Goal: Register for event/course

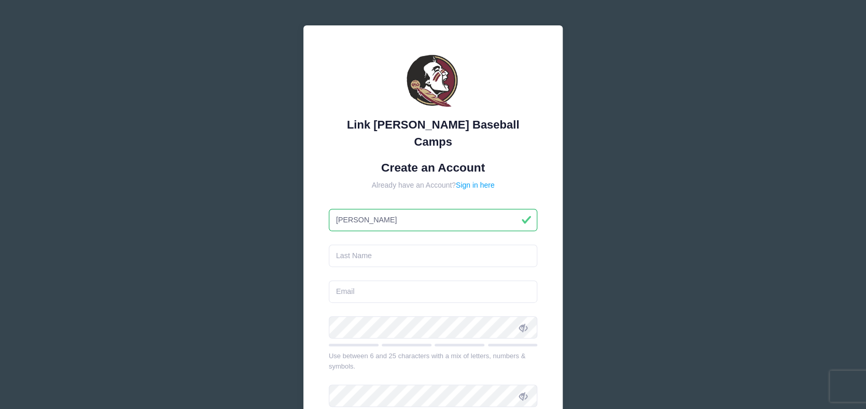
type input "[PERSON_NAME]"
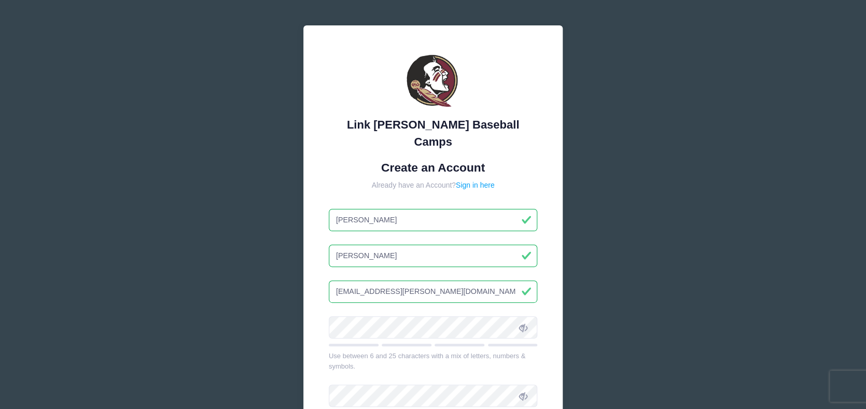
type input "[EMAIL_ADDRESS][PERSON_NAME][DOMAIN_NAME]"
click at [522, 323] on icon at bounding box center [522, 327] width 8 height 8
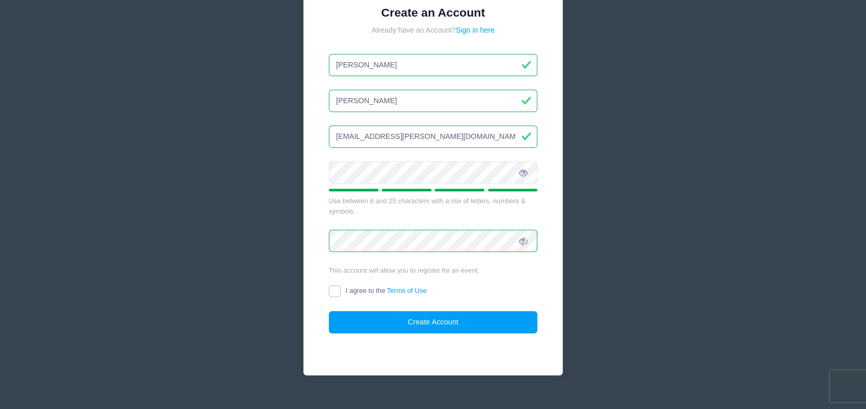
click at [335, 285] on input "I agree to the Terms of Use" at bounding box center [335, 291] width 12 height 12
checkbox input "true"
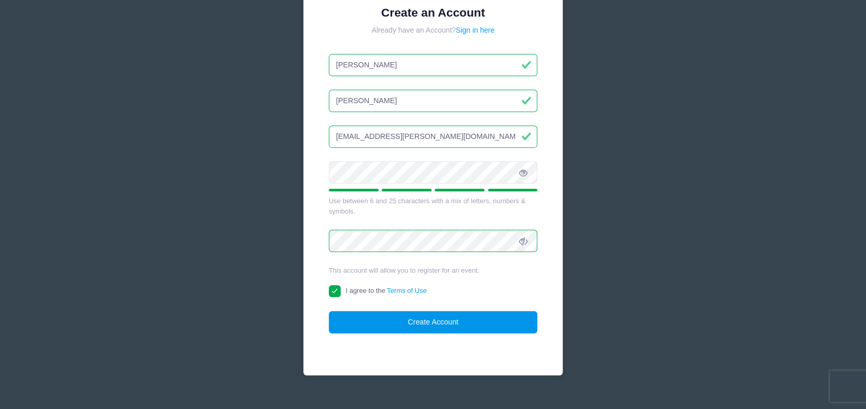
click at [402, 311] on button "Create Account" at bounding box center [433, 322] width 209 height 22
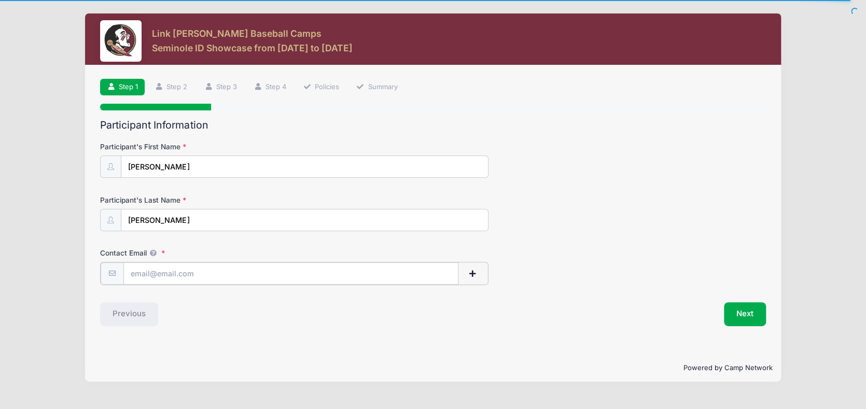
click at [190, 272] on input "Contact Email" at bounding box center [290, 273] width 335 height 22
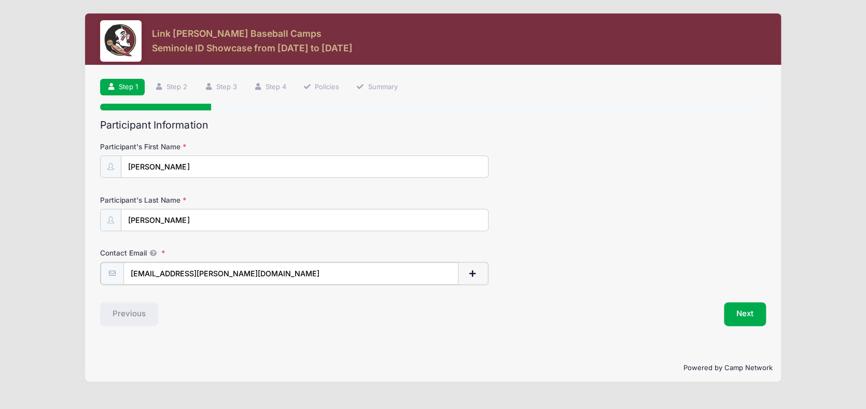
type input "[EMAIL_ADDRESS][PERSON_NAME][DOMAIN_NAME]"
click at [748, 315] on button "Next" at bounding box center [745, 313] width 42 height 24
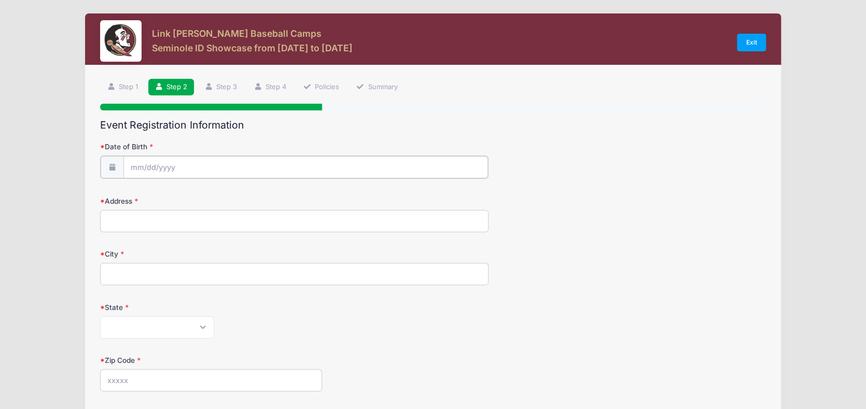
click at [336, 164] on input "Date of Birth" at bounding box center [305, 167] width 364 height 22
click at [238, 173] on input "Date of Birth" at bounding box center [305, 167] width 364 height 22
click at [242, 161] on input "Date of Birth" at bounding box center [305, 167] width 364 height 22
click at [136, 168] on input "Date of Birth" at bounding box center [305, 167] width 364 height 22
click at [232, 197] on span at bounding box center [233, 198] width 7 height 8
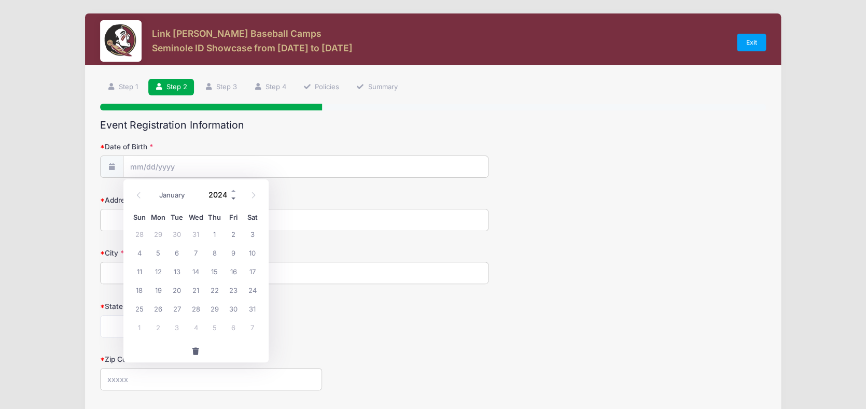
click at [232, 197] on span at bounding box center [233, 198] width 7 height 8
click at [233, 198] on span at bounding box center [233, 198] width 7 height 8
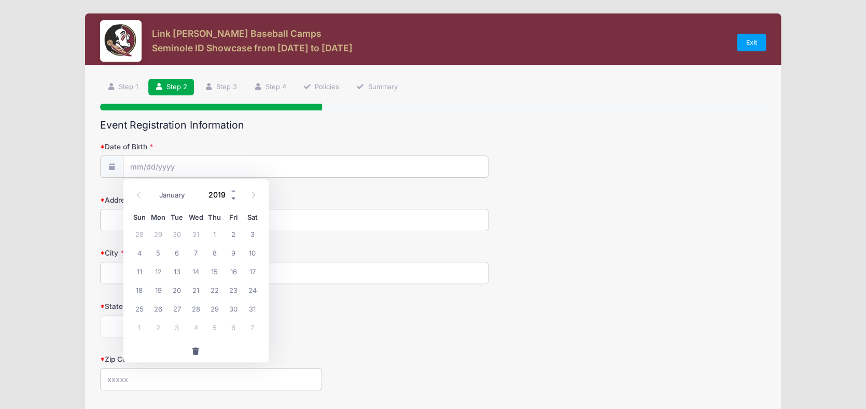
click at [233, 198] on span at bounding box center [233, 198] width 7 height 8
click at [234, 198] on span at bounding box center [233, 198] width 7 height 8
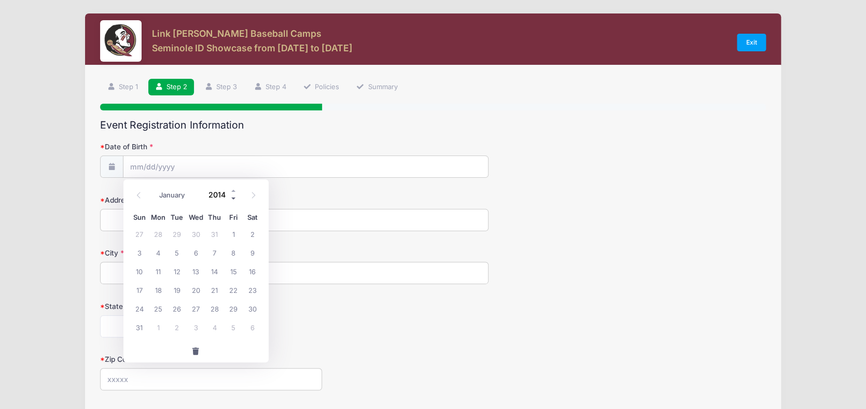
click at [234, 198] on span at bounding box center [233, 198] width 7 height 8
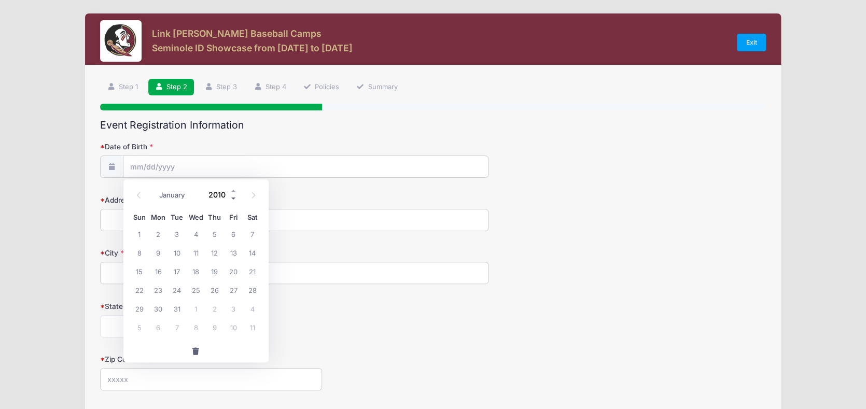
type input "2009"
click at [172, 198] on select "January February March April May June July August September October November De…" at bounding box center [177, 194] width 46 height 13
select select "4"
click at [154, 188] on select "January February March April May June July August September October November De…" at bounding box center [177, 194] width 46 height 13
click at [141, 253] on span "3" at bounding box center [139, 252] width 19 height 19
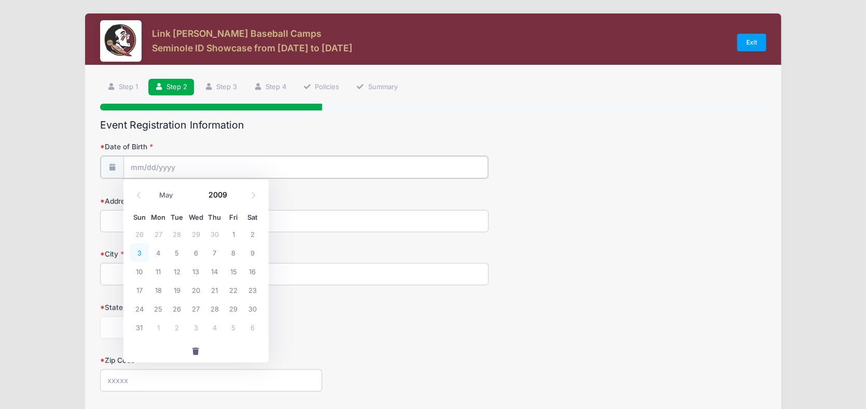
type input "05/03/2009"
click at [164, 220] on input "Address" at bounding box center [294, 220] width 388 height 22
type input "7165 Mariana Court"
type input "Boca Raton"
select select "FL"
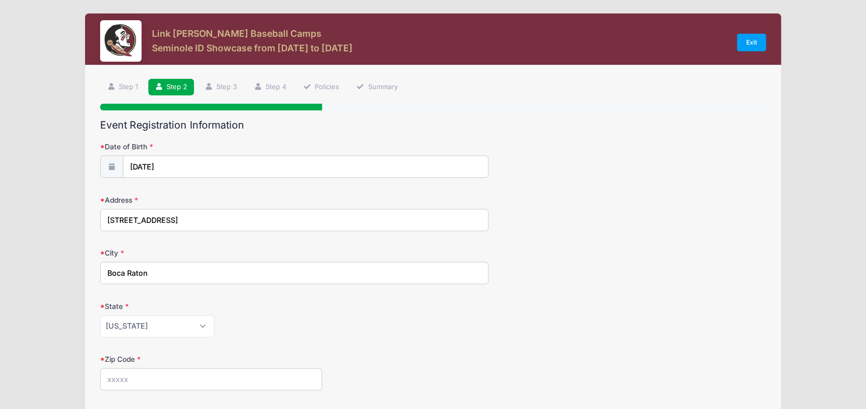
type input "33433"
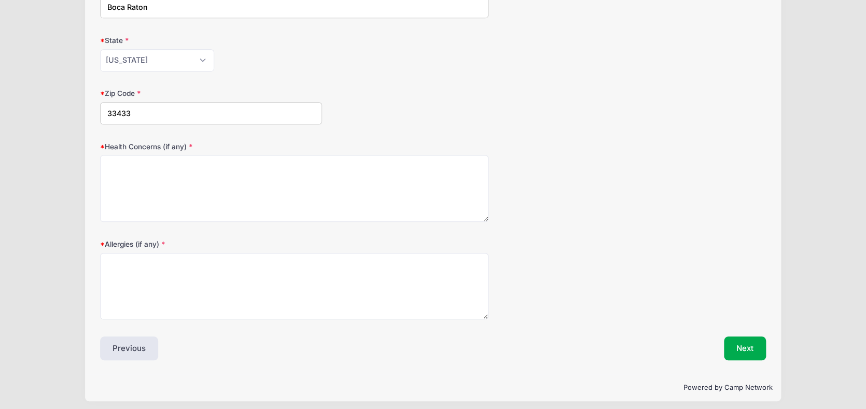
scroll to position [271, 0]
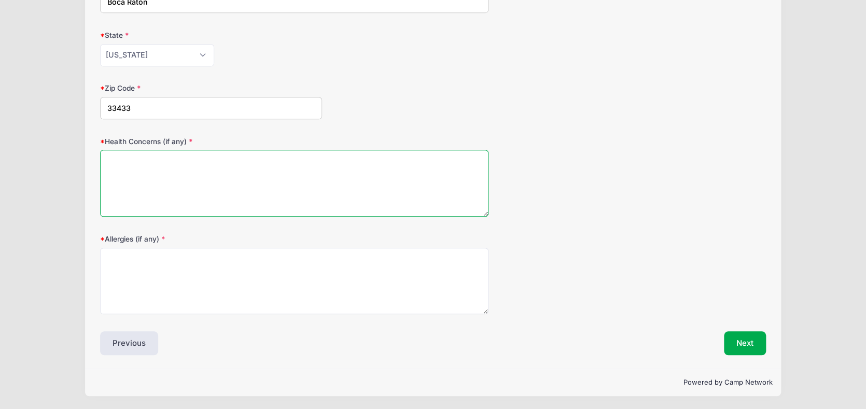
click at [337, 173] on textarea "Health Concerns (if any)" at bounding box center [294, 183] width 388 height 67
type textarea "NA"
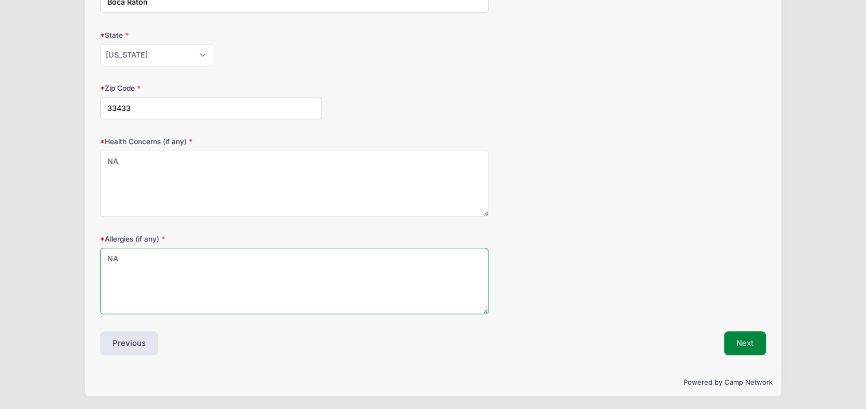
type textarea "NA"
click at [743, 342] on button "Next" at bounding box center [745, 343] width 42 height 24
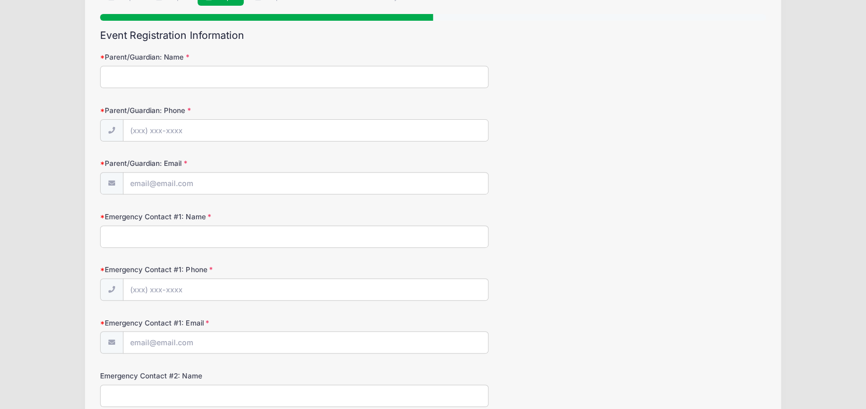
scroll to position [0, 0]
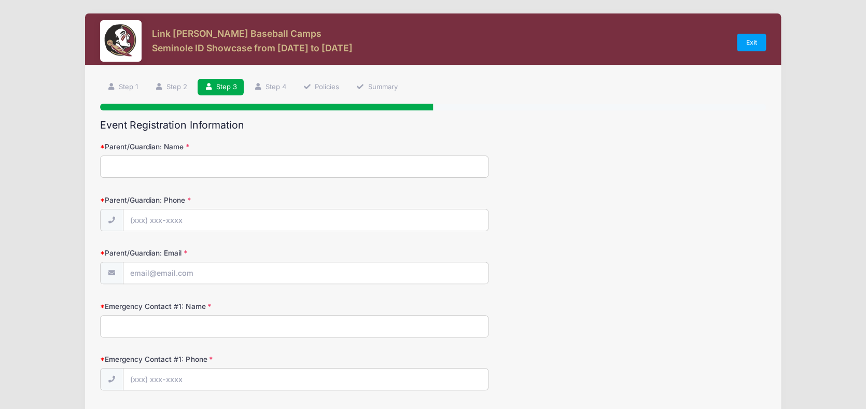
click at [220, 165] on input "Parent/Guardian: Name" at bounding box center [294, 166] width 388 height 22
type input "Alan Schwartz"
type input "(732) 740-2206"
type input "abs2030@yahoo.com"
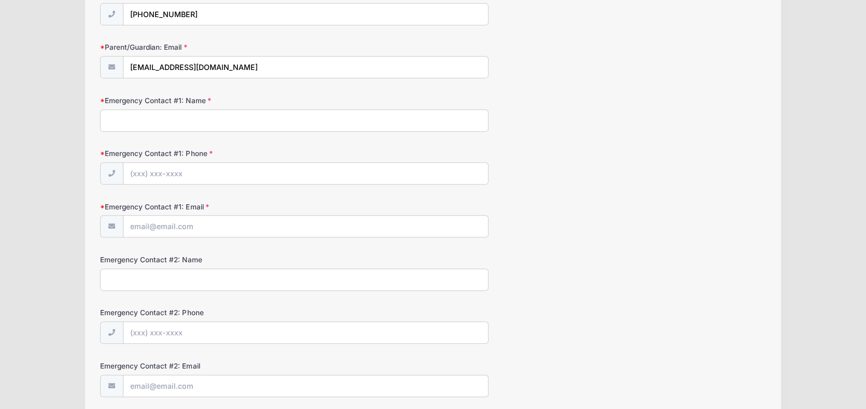
scroll to position [197, 0]
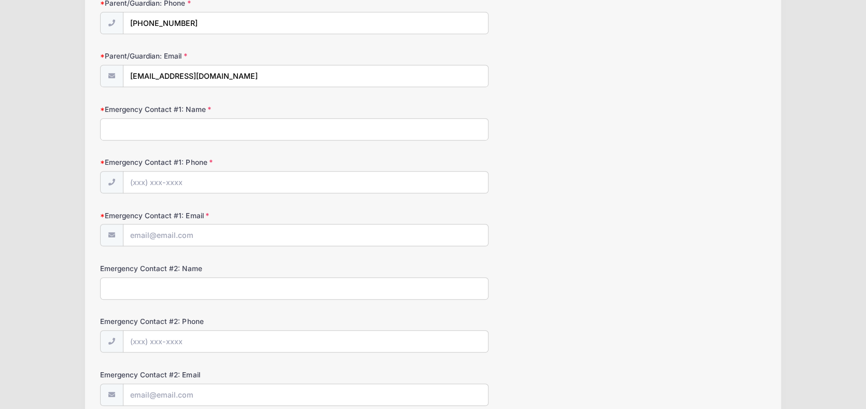
click at [265, 121] on input "Emergency Contact #1: Name" at bounding box center [294, 129] width 388 height 22
type input "Alan Schwartz"
type input "(732) 740-2206"
type input "abs2030@yahoo.com"
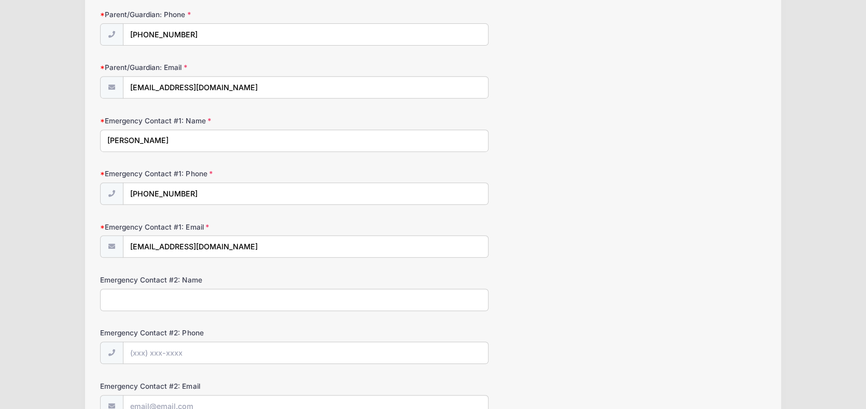
scroll to position [187, 0]
click at [325, 300] on input "Emergency Contact #2: Name" at bounding box center [294, 299] width 388 height 22
type input "Karen Schwartz"
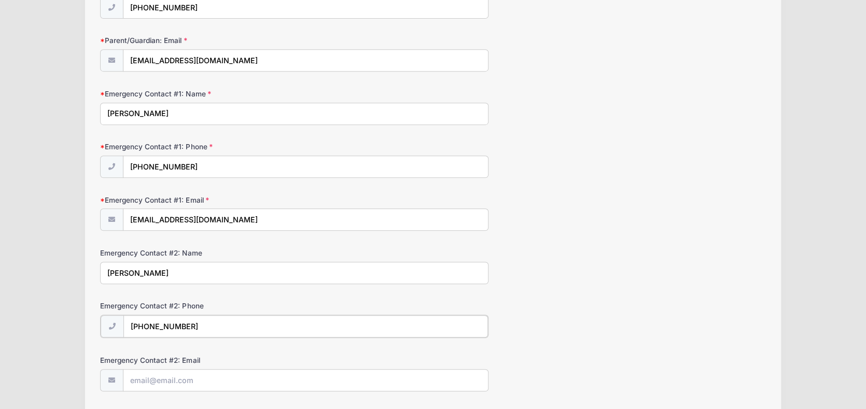
scroll to position [214, 0]
type input "(732) 609-3828"
click at [264, 376] on input "Emergency Contact #2: Email" at bounding box center [305, 378] width 364 height 22
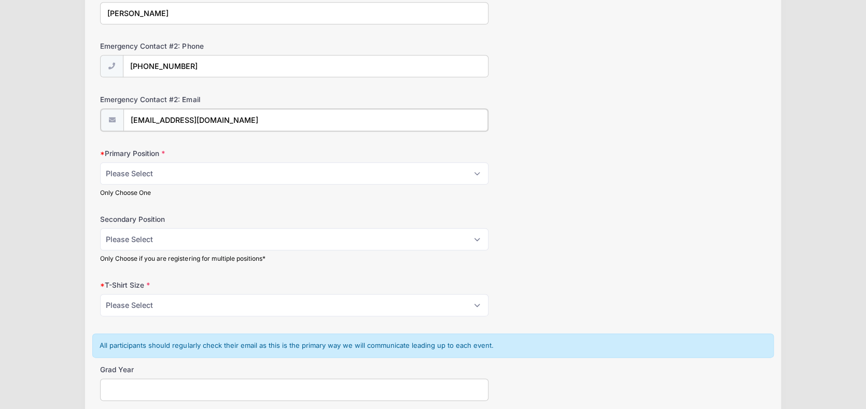
scroll to position [473, 0]
type input "karens1818@gmail.com"
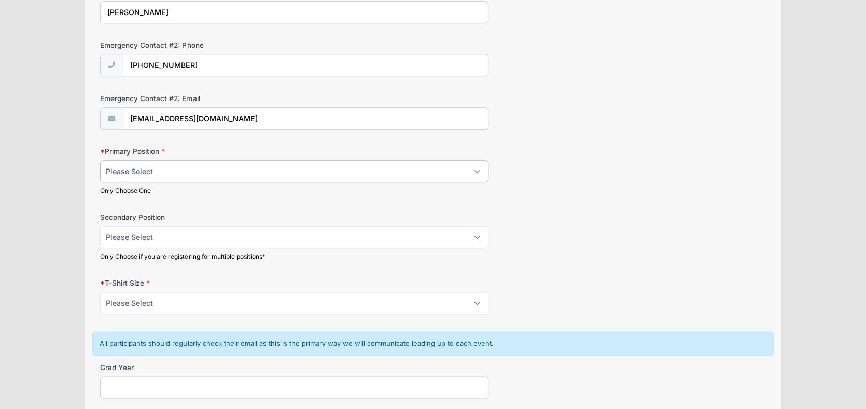
click at [212, 174] on select "Please Select RHP LHP C 1B 2B 3B SS OF" at bounding box center [294, 171] width 388 height 22
select select "SS"
click at [100, 160] on select "Please Select RHP LHP C 1B 2B 3B SS OF" at bounding box center [294, 171] width 388 height 22
click at [179, 239] on select "Please Select RHP LHP C 1B 2B 3B SS OF" at bounding box center [294, 237] width 388 height 22
select select "2B"
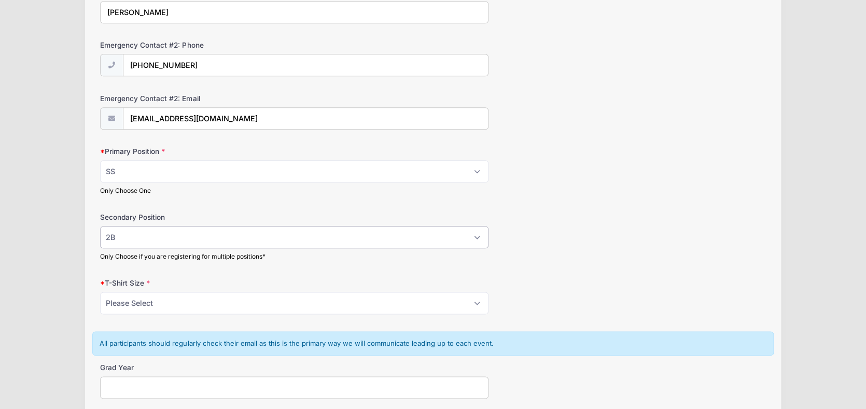
click at [100, 226] on select "Please Select RHP LHP C 1B 2B 3B SS OF" at bounding box center [294, 237] width 388 height 22
click at [260, 232] on select "Please Select RHP LHP C 1B 2B 3B SS OF" at bounding box center [294, 237] width 388 height 22
select select
click at [100, 226] on select "Please Select RHP LHP C 1B 2B 3B SS OF" at bounding box center [294, 237] width 388 height 22
click at [352, 308] on select "Please Select YS YM YL YXL S M L XL XXL" at bounding box center [294, 303] width 388 height 22
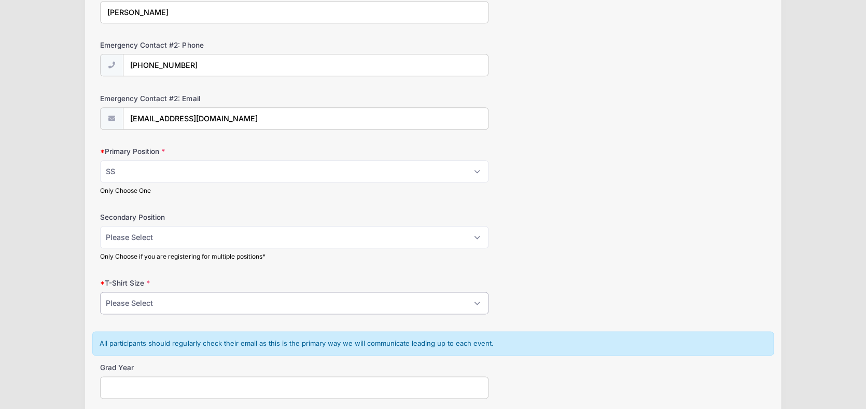
select select "M"
click at [100, 292] on select "Please Select YS YM YL YXL S M L XL XXL" at bounding box center [294, 303] width 388 height 22
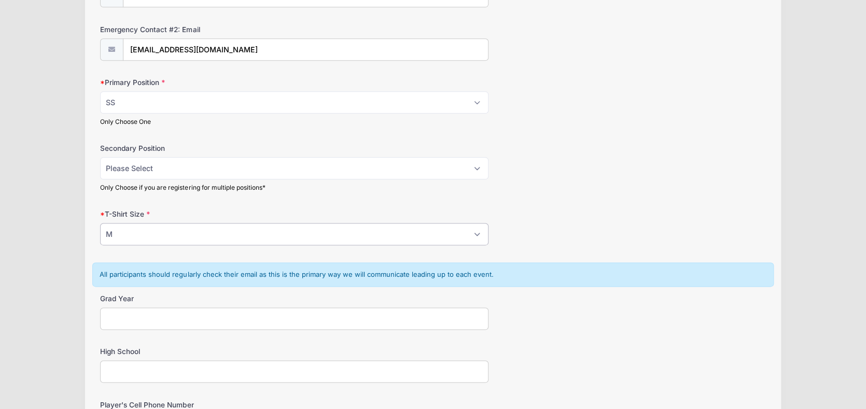
scroll to position [544, 0]
click at [392, 321] on input "Grad Year" at bounding box center [294, 317] width 388 height 22
type input "2027"
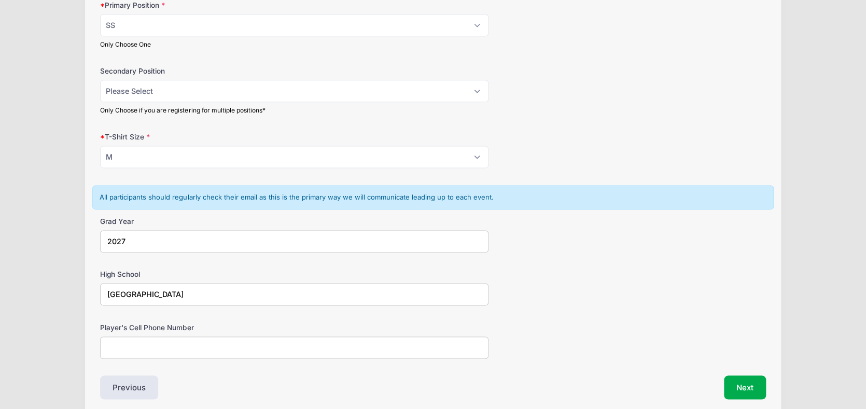
scroll to position [622, 0]
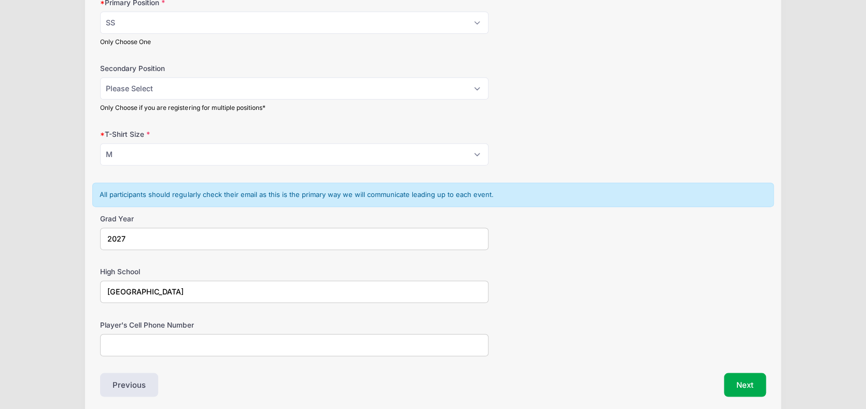
type input "Spanish River High School"
click at [345, 350] on input "Player's Cell Phone Number" at bounding box center [294, 345] width 388 height 22
type input "732336-9536"
click at [122, 344] on input "732336-9536" at bounding box center [294, 345] width 388 height 22
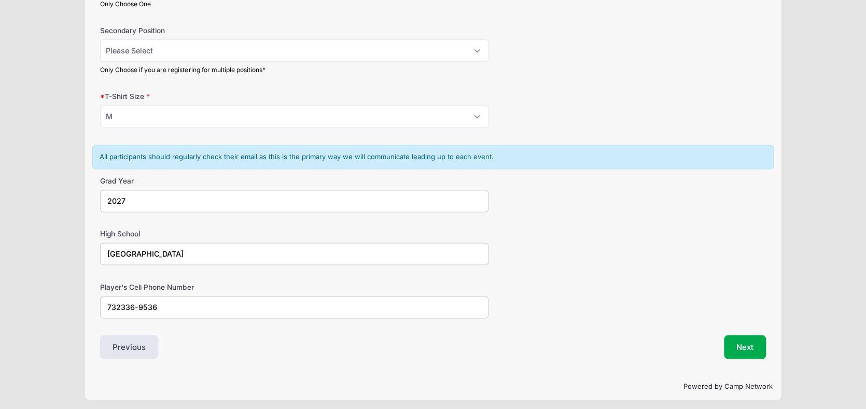
scroll to position [663, 0]
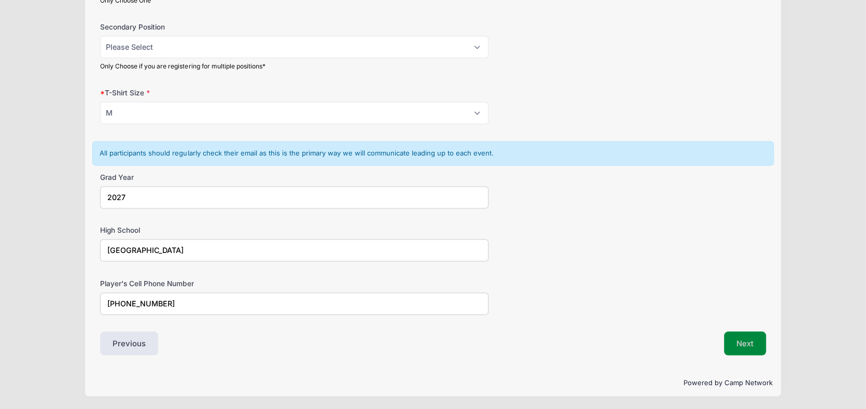
type input "(732) 336-9536"
click at [738, 338] on button "Next" at bounding box center [745, 343] width 42 height 24
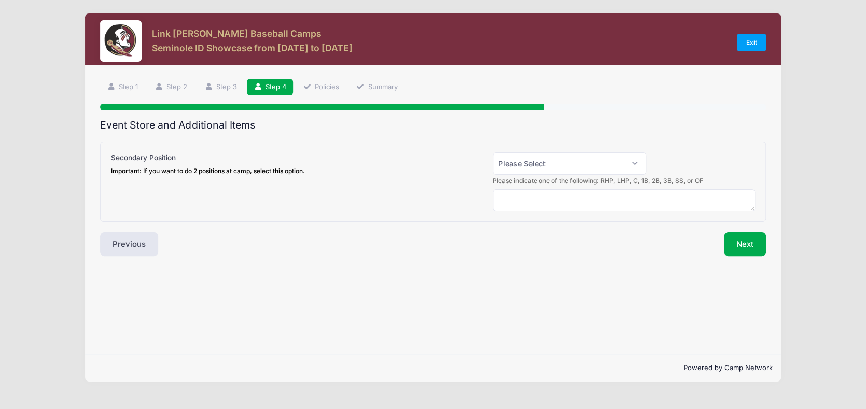
scroll to position [0, 0]
click at [630, 166] on select "Please Select Yes (+$50.00) No" at bounding box center [568, 163] width 153 height 22
select select "0"
click at [492, 152] on select "Please Select Yes (+$50.00) No" at bounding box center [568, 163] width 153 height 22
click at [740, 249] on button "Next" at bounding box center [745, 244] width 42 height 24
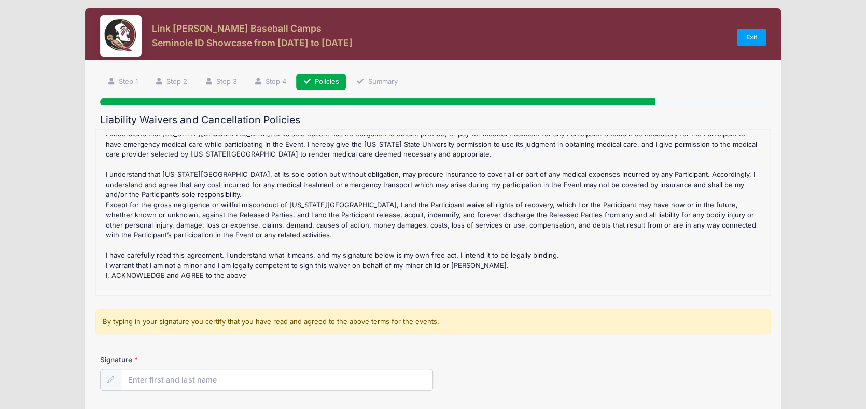
scroll to position [95, 0]
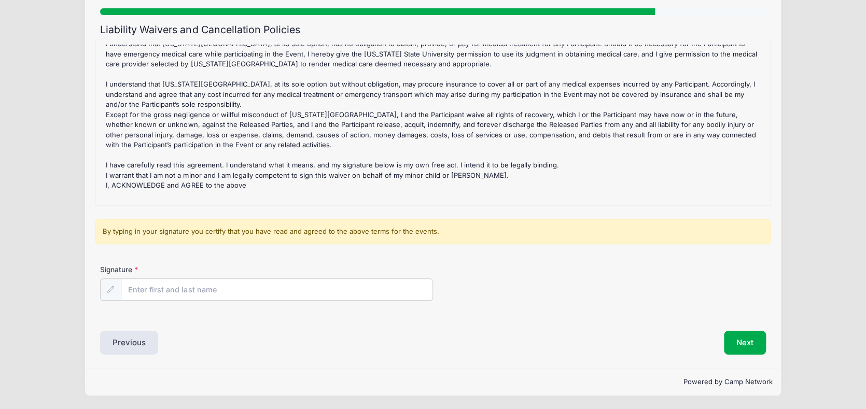
click at [127, 192] on div "Seminole ID Showcase Refund Policy : CANCELLATIONS: A doctor's letter must acco…" at bounding box center [433, 122] width 664 height 155
drag, startPoint x: 168, startPoint y: 290, endPoint x: 167, endPoint y: 295, distance: 5.3
click at [167, 295] on input "Signature" at bounding box center [276, 290] width 311 height 22
drag, startPoint x: 149, startPoint y: 287, endPoint x: 89, endPoint y: 294, distance: 60.6
click at [89, 294] on div "Step 5 /7 Step 1 Step 2 Step 3 Step 4 Policies Summary Participant Information …" at bounding box center [433, 170] width 696 height 400
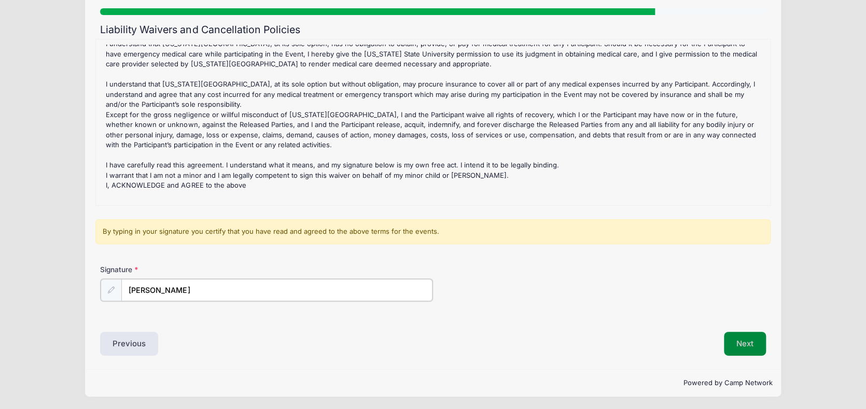
type input "Alan Schwartz"
click at [742, 345] on button "Next" at bounding box center [745, 343] width 42 height 24
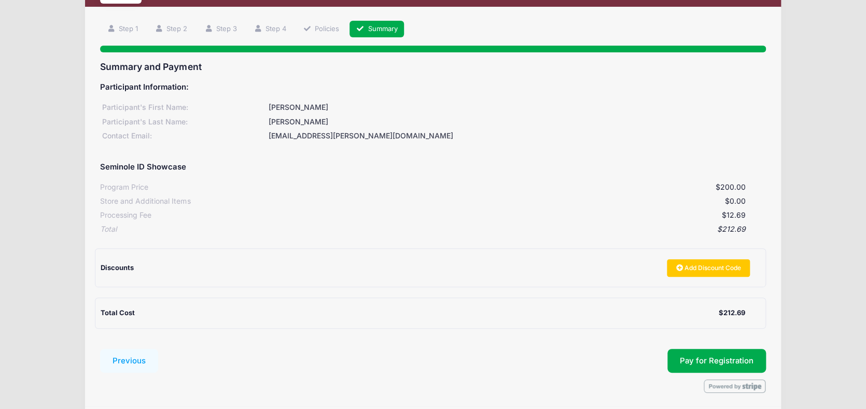
scroll to position [62, 0]
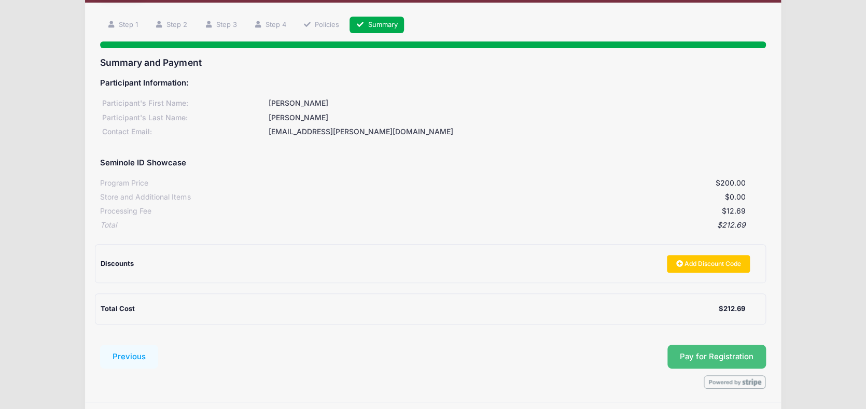
click at [721, 352] on span "Pay for Registration" at bounding box center [716, 356] width 74 height 9
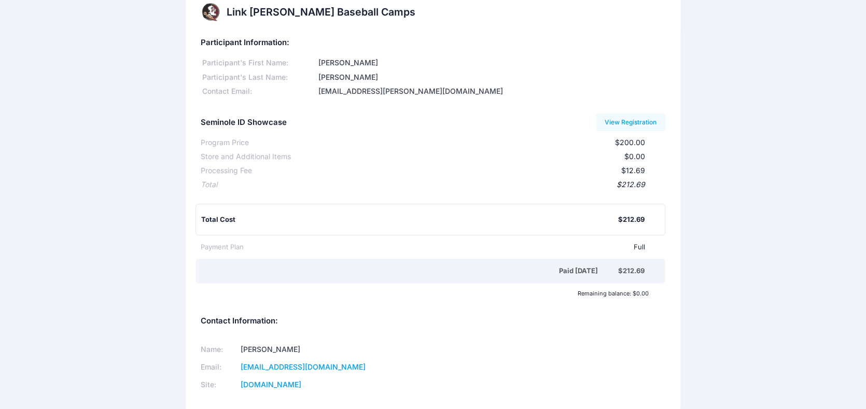
scroll to position [18, 0]
click at [641, 122] on link "View Registration" at bounding box center [630, 124] width 70 height 18
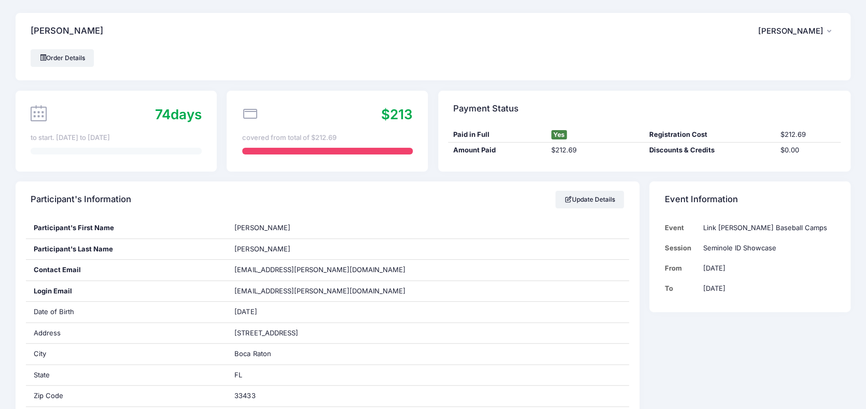
click at [815, 28] on span "Zack Schwartz" at bounding box center [790, 30] width 65 height 9
click at [665, 52] on div "Order Details" at bounding box center [433, 58] width 804 height 18
